Goal: Information Seeking & Learning: Learn about a topic

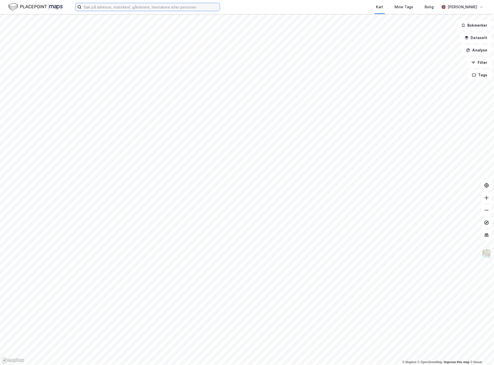
click at [122, 8] on input at bounding box center [151, 7] width 138 height 8
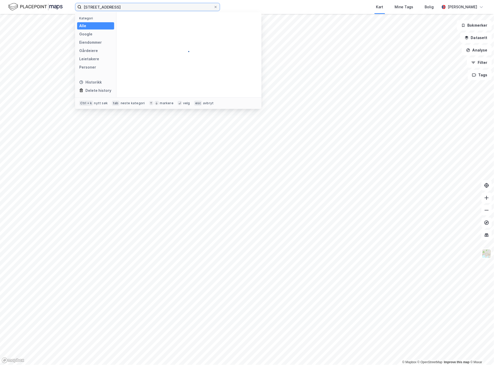
type input "[STREET_ADDRESS]"
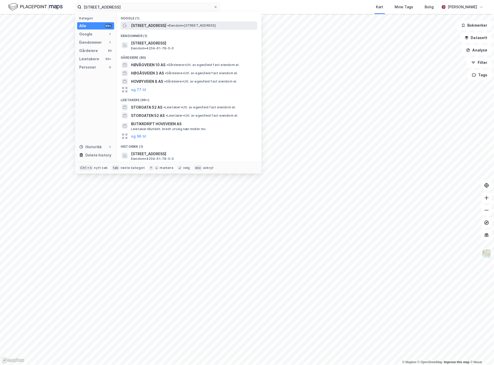
click at [155, 25] on span "[STREET_ADDRESS]" at bounding box center [148, 26] width 35 height 6
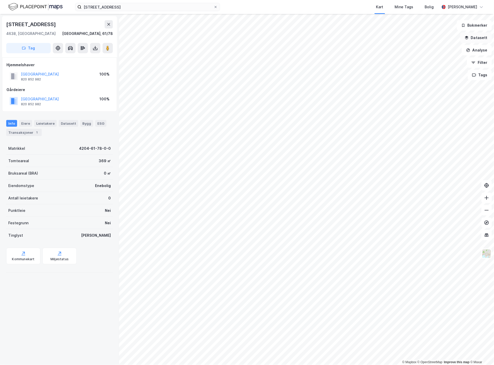
click at [480, 40] on button "Datasett" at bounding box center [476, 38] width 32 height 10
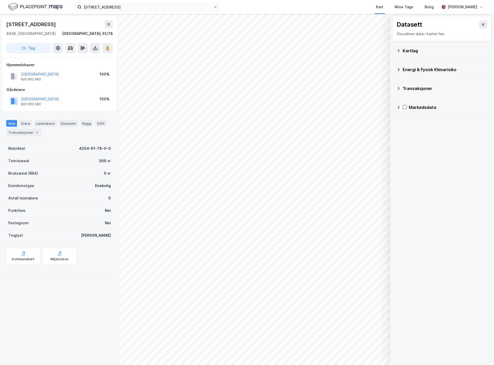
click at [401, 50] on div "Kartlag" at bounding box center [442, 51] width 91 height 12
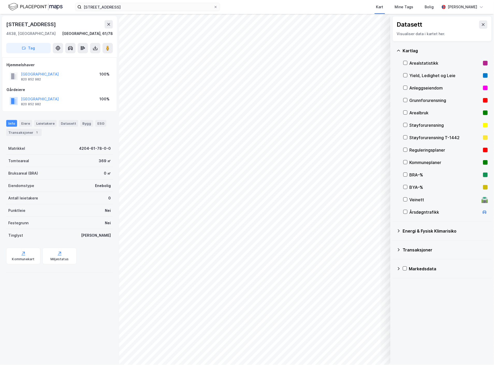
click at [415, 150] on div "Reguleringsplaner" at bounding box center [445, 150] width 71 height 6
click at [406, 162] on icon at bounding box center [405, 163] width 3 height 2
drag, startPoint x: 407, startPoint y: 150, endPoint x: 407, endPoint y: 153, distance: 3.6
click at [407, 150] on icon at bounding box center [406, 150] width 4 height 4
click at [407, 162] on icon at bounding box center [406, 163] width 4 height 4
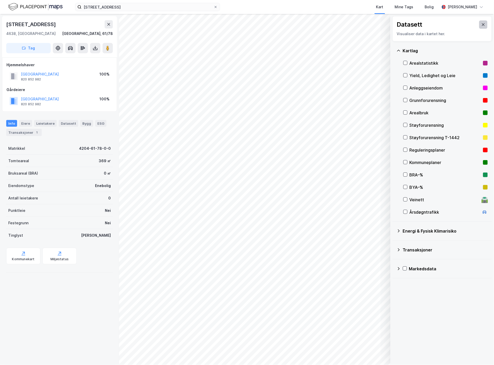
click at [481, 25] on icon at bounding box center [483, 25] width 4 height 4
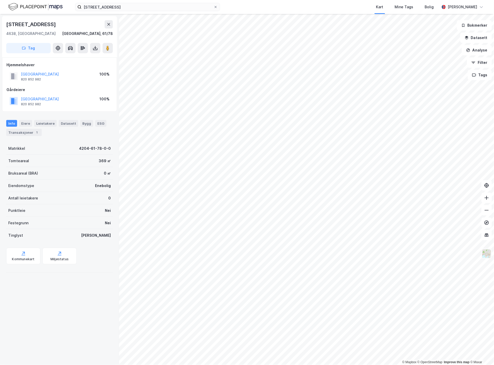
click at [488, 258] on img at bounding box center [487, 254] width 10 height 10
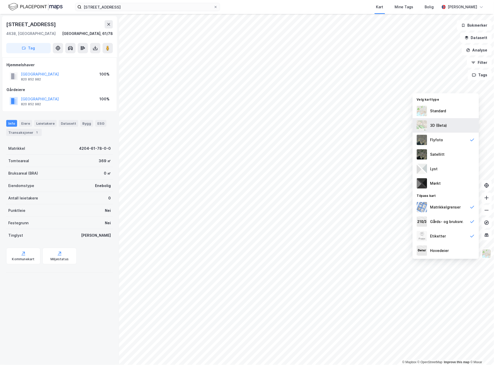
click at [445, 124] on div "3D (Beta)" at bounding box center [438, 125] width 17 height 6
